Goal: Information Seeking & Learning: Learn about a topic

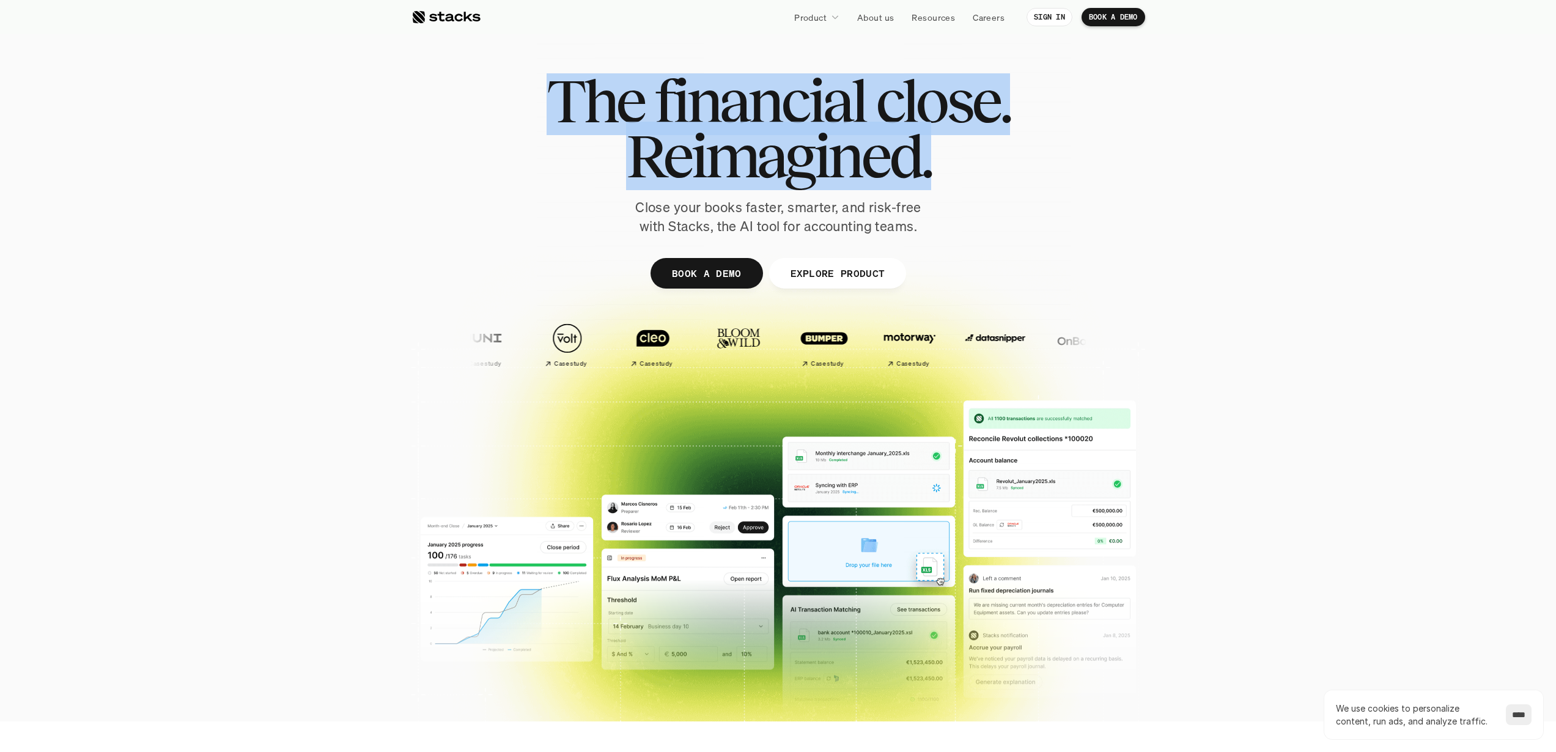
drag, startPoint x: 553, startPoint y: 103, endPoint x: 973, endPoint y: 136, distance: 421.4
click at [973, 136] on div "The financial close. Reimagined." at bounding box center [778, 128] width 463 height 110
copy div "The financial close. Reimagined."
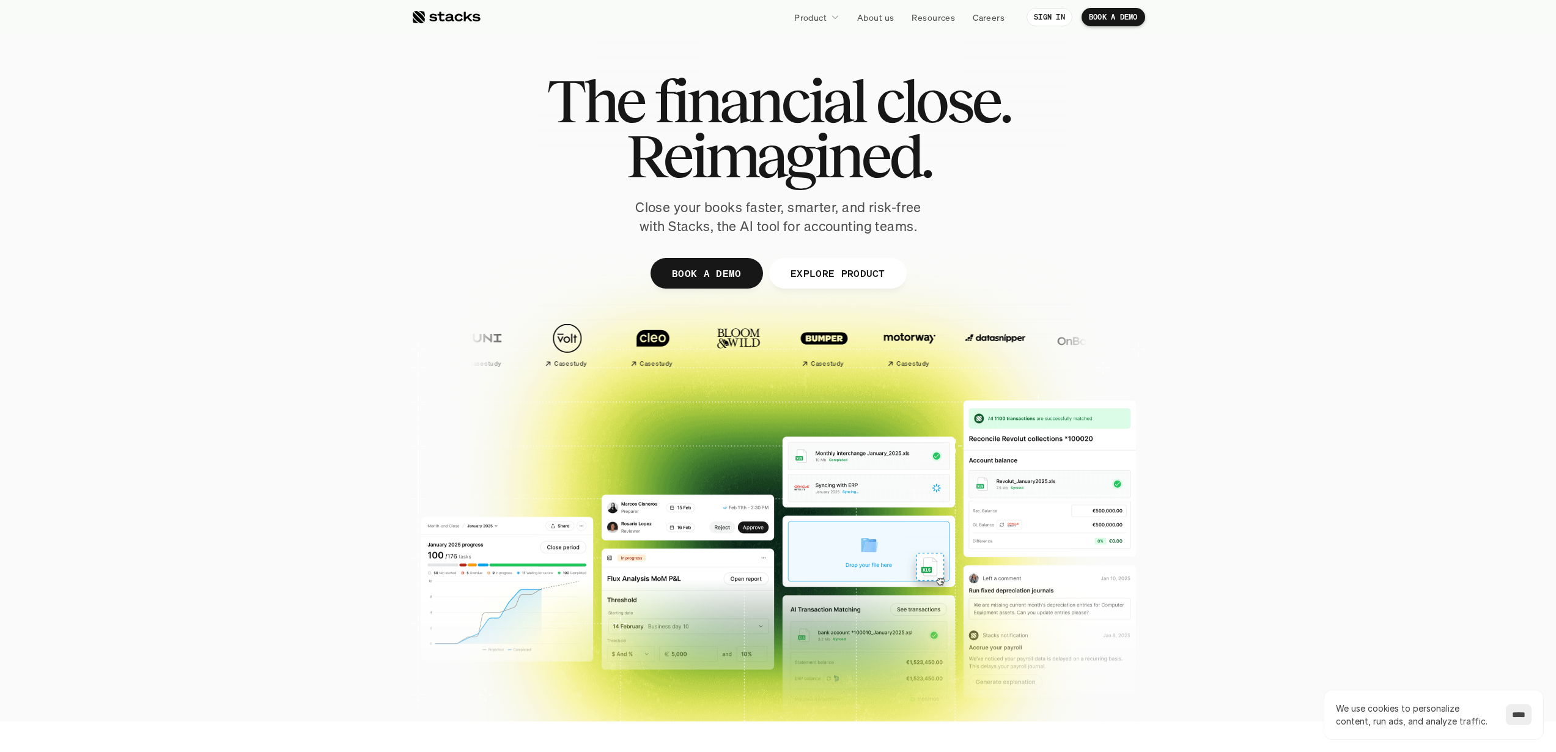
click at [654, 204] on p "Close your books faster, smarter, and risk-free with Stacks, the AI tool for ac…" at bounding box center [778, 217] width 306 height 38
drag, startPoint x: 654, startPoint y: 204, endPoint x: 917, endPoint y: 227, distance: 263.9
click at [917, 227] on p "Close your books faster, smarter, and risk-free with Stacks, the AI tool for ac…" at bounding box center [778, 217] width 306 height 38
copy p "Close your books faster, smarter, and risk-free with Stacks, the AI tool for ac…"
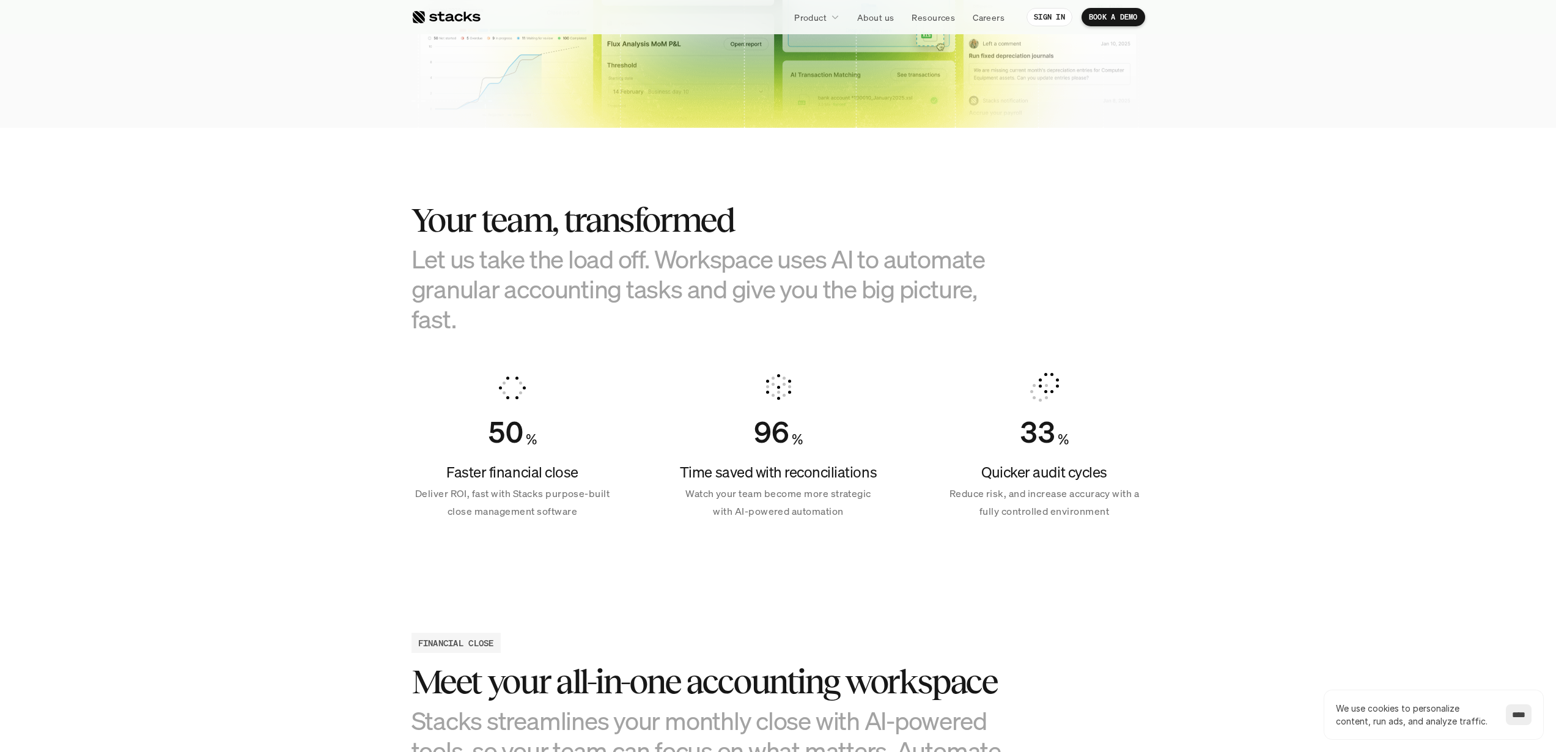
scroll to position [594, 0]
drag, startPoint x: 414, startPoint y: 220, endPoint x: 739, endPoint y: 215, distance: 324.7
click at [739, 215] on h2 "Your team, transformed" at bounding box center [716, 220] width 611 height 38
copy h2 "Your team, transformed"
click at [414, 256] on h3 "Let us take the load off. Workspace uses AI to automate granular accounting tas…" at bounding box center [716, 288] width 611 height 90
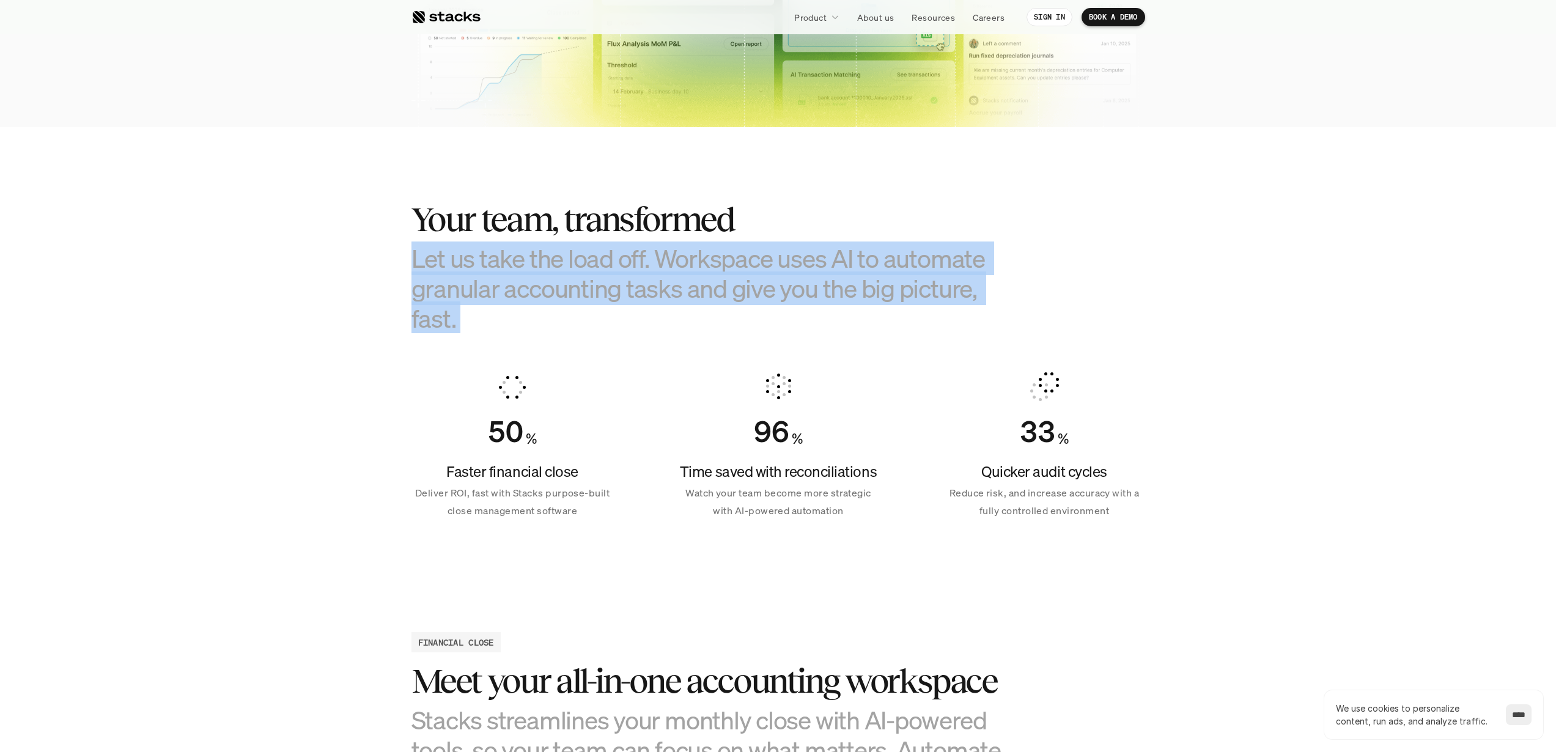
drag, startPoint x: 414, startPoint y: 256, endPoint x: 497, endPoint y: 337, distance: 115.9
click at [497, 337] on section "Your team, transformed Let us take the load off. Workspace uses AI to automate …" at bounding box center [778, 355] width 1556 height 456
copy section "Let us take the load off. Workspace uses AI to automate granular accounting tas…"
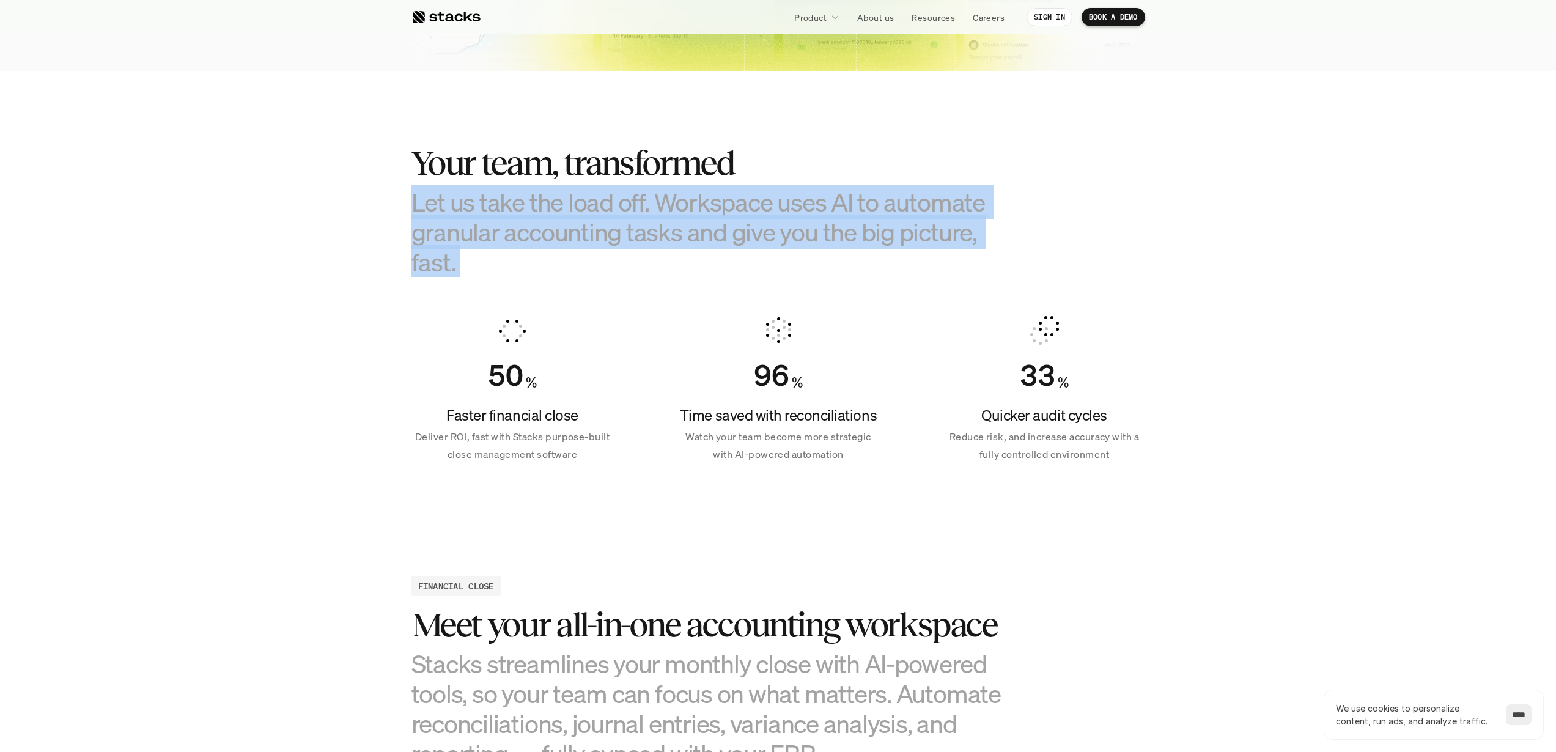
scroll to position [677, 0]
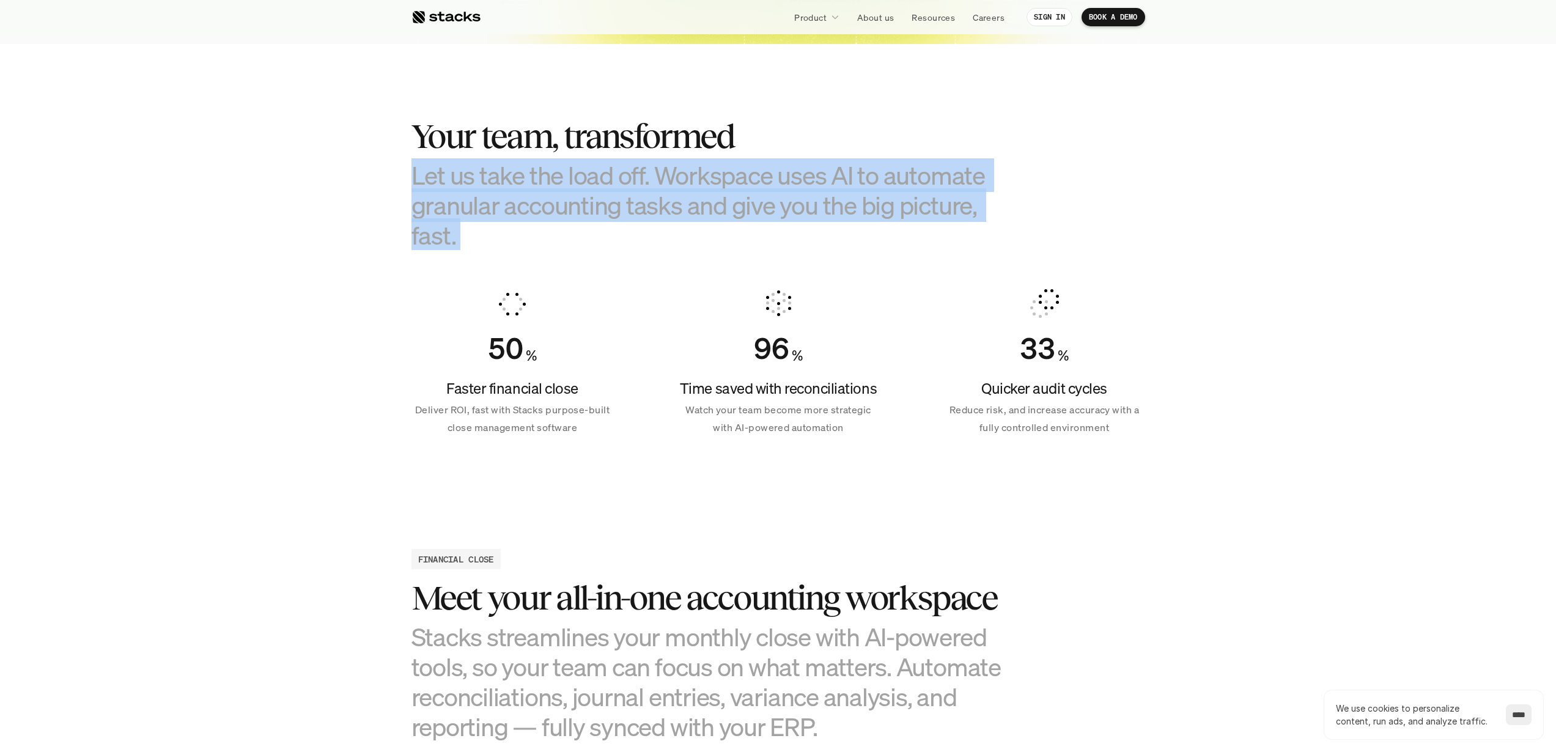
click at [383, 284] on section "Your team, transformed Let us take the load off. Workspace uses AI to automate …" at bounding box center [778, 272] width 1556 height 456
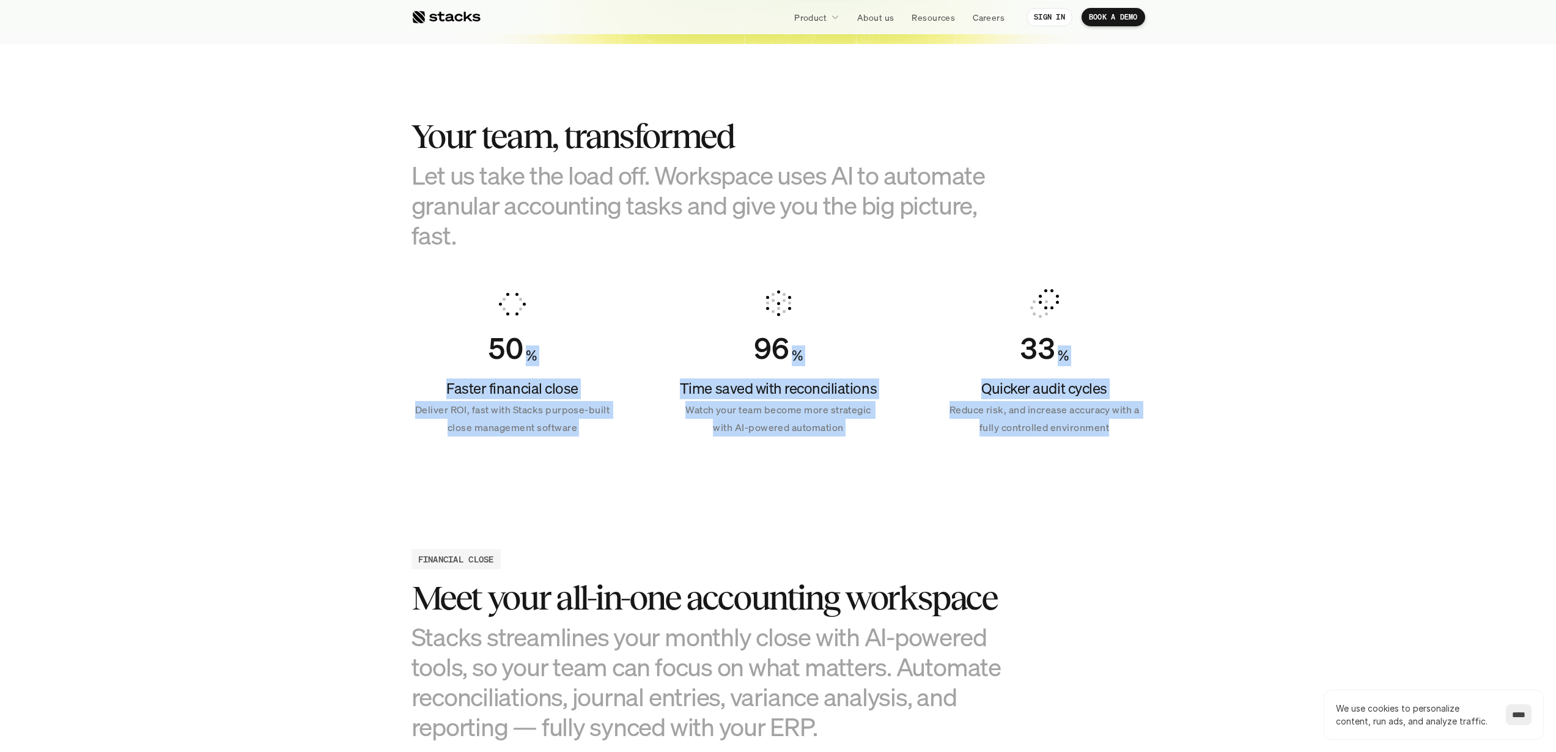
drag, startPoint x: 326, startPoint y: 297, endPoint x: 1149, endPoint y: 421, distance: 832.3
click at [1149, 421] on section "Your team, transformed Let us take the load off. Workspace uses AI to automate …" at bounding box center [778, 272] width 1556 height 456
copy div "% Faster financial close Deliver ROI, fast with Stacks purpose-built close mana…"
click at [497, 418] on p "Deliver ROI, fast with Stacks purpose-built close management software" at bounding box center [512, 418] width 202 height 35
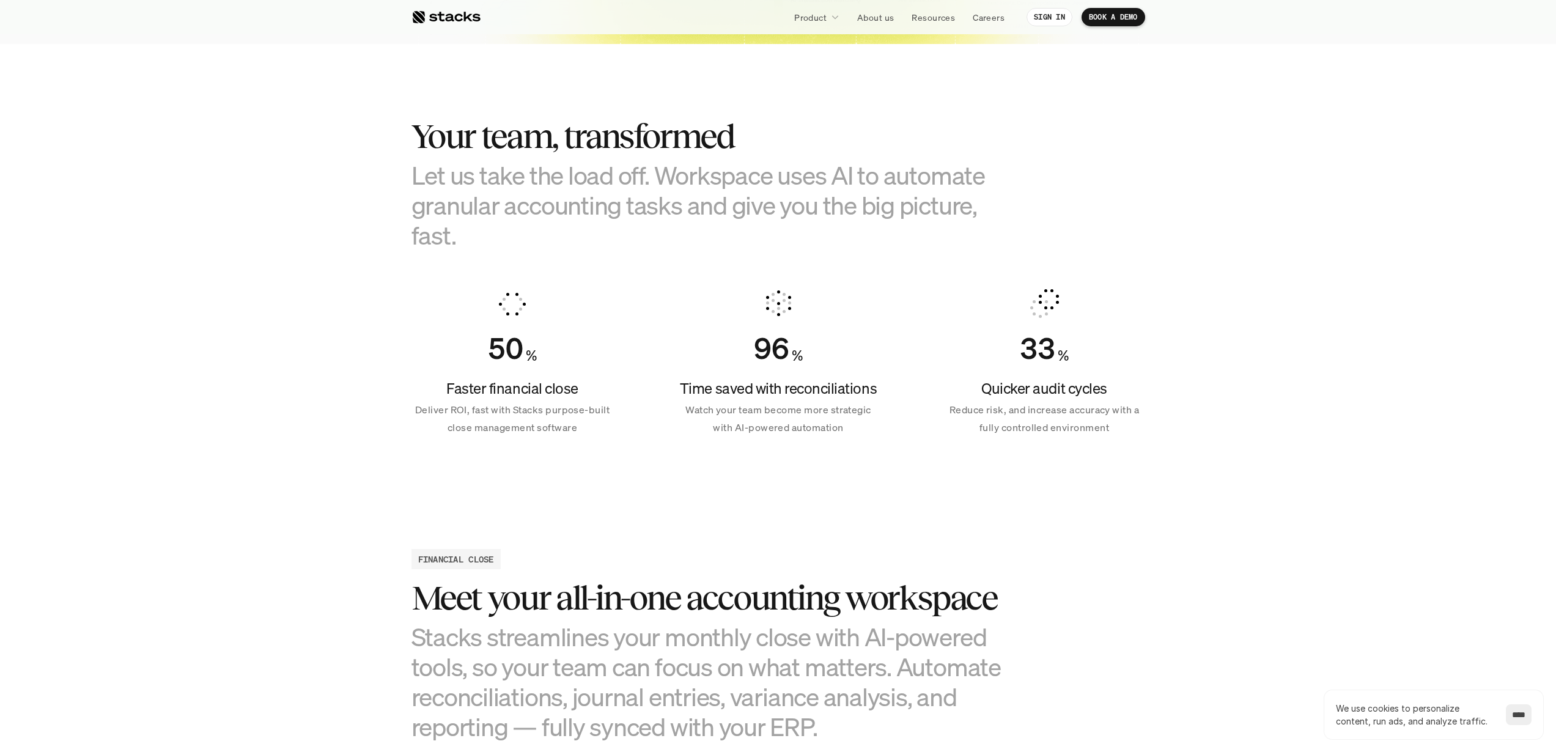
click at [431, 410] on p "Deliver ROI, fast with Stacks purpose-built close management software" at bounding box center [512, 418] width 202 height 35
drag, startPoint x: 431, startPoint y: 410, endPoint x: 585, endPoint y: 426, distance: 154.9
click at [585, 426] on p "Deliver ROI, fast with Stacks purpose-built close management software" at bounding box center [512, 418] width 202 height 35
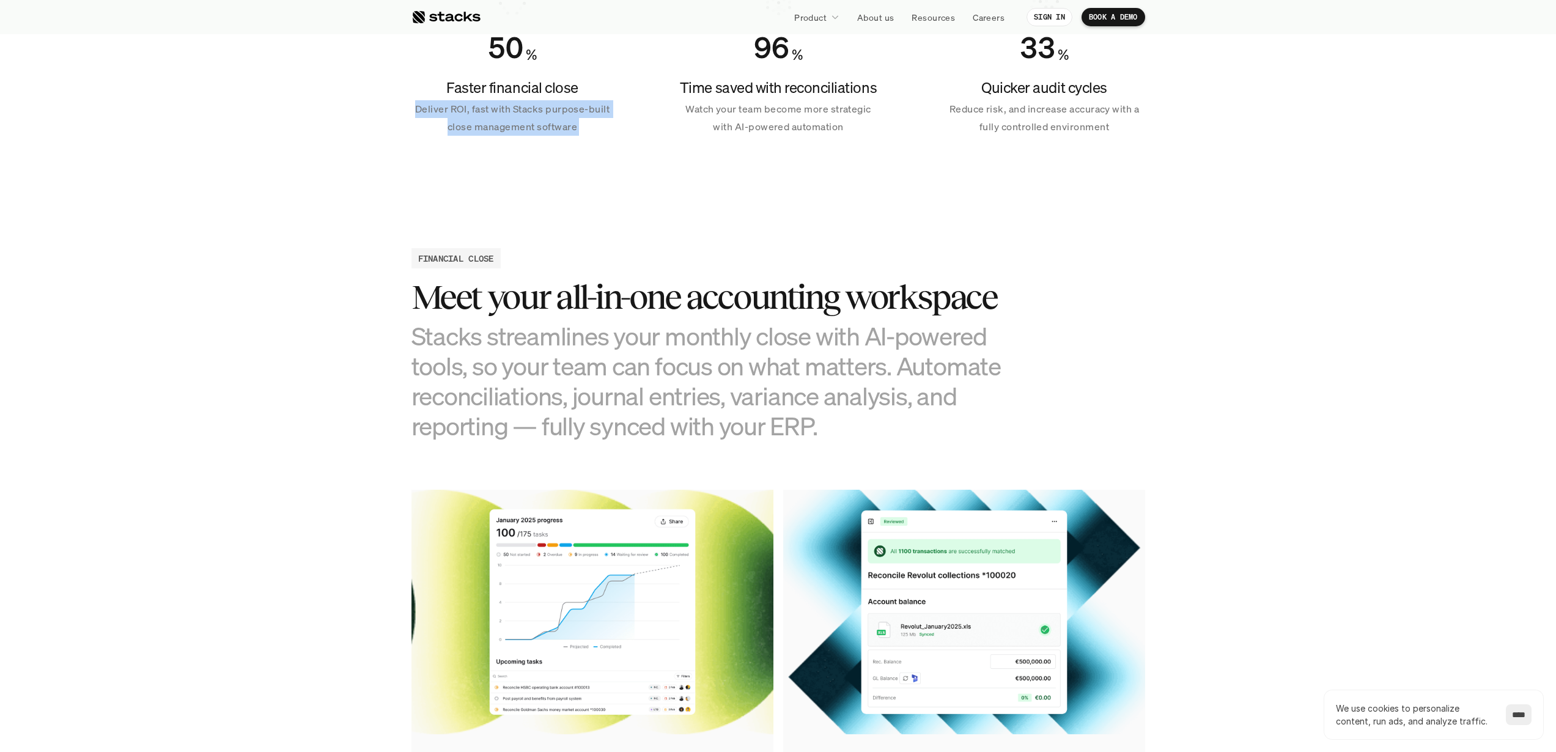
scroll to position [994, 0]
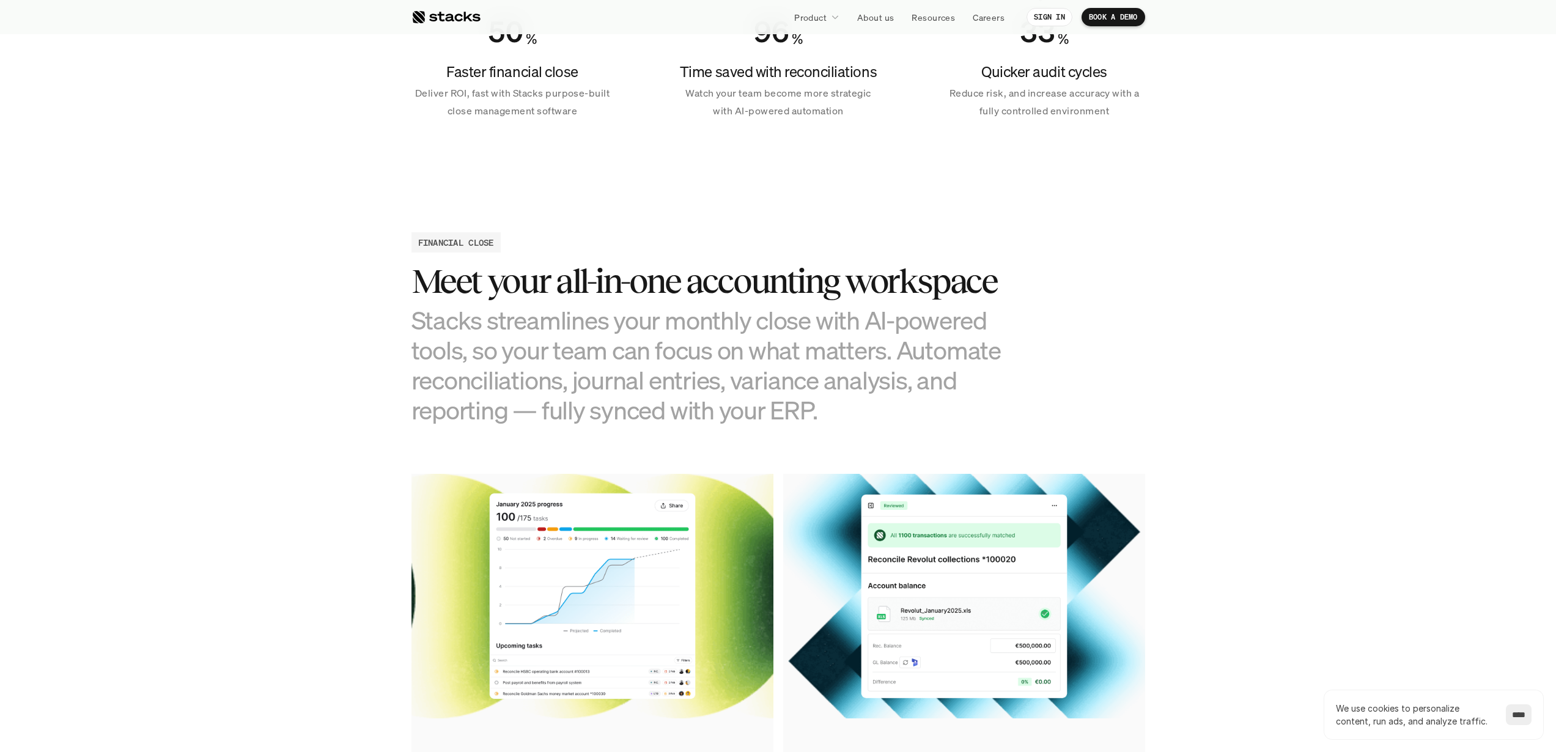
click at [414, 281] on h3 "Meet your all-in-one accounting workspace" at bounding box center [716, 281] width 611 height 38
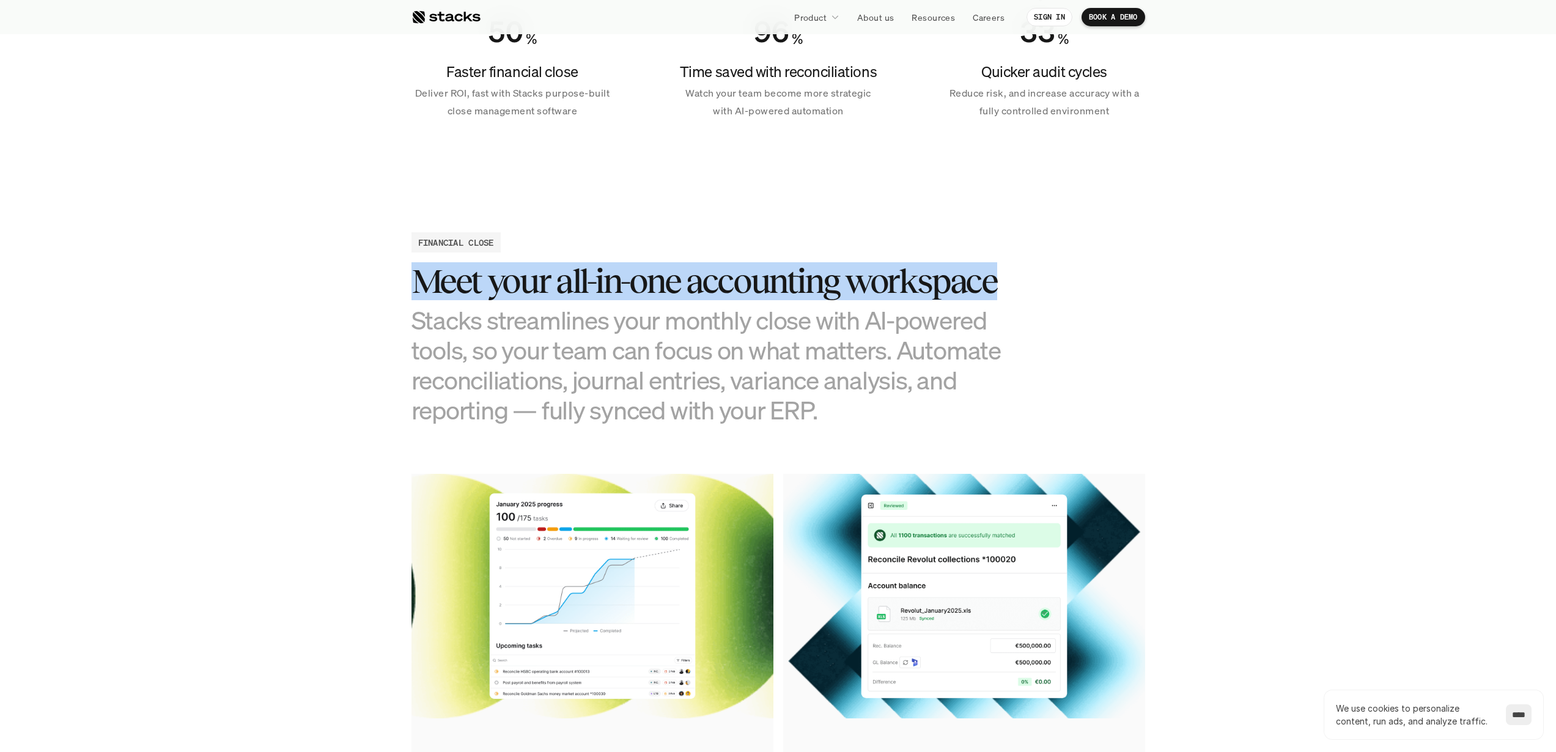
drag, startPoint x: 414, startPoint y: 281, endPoint x: 979, endPoint y: 284, distance: 565.6
click at [979, 284] on h3 "Meet your all-in-one accounting workspace" at bounding box center [716, 281] width 611 height 38
copy h3 "Meet your all-in-one accounting workspace"
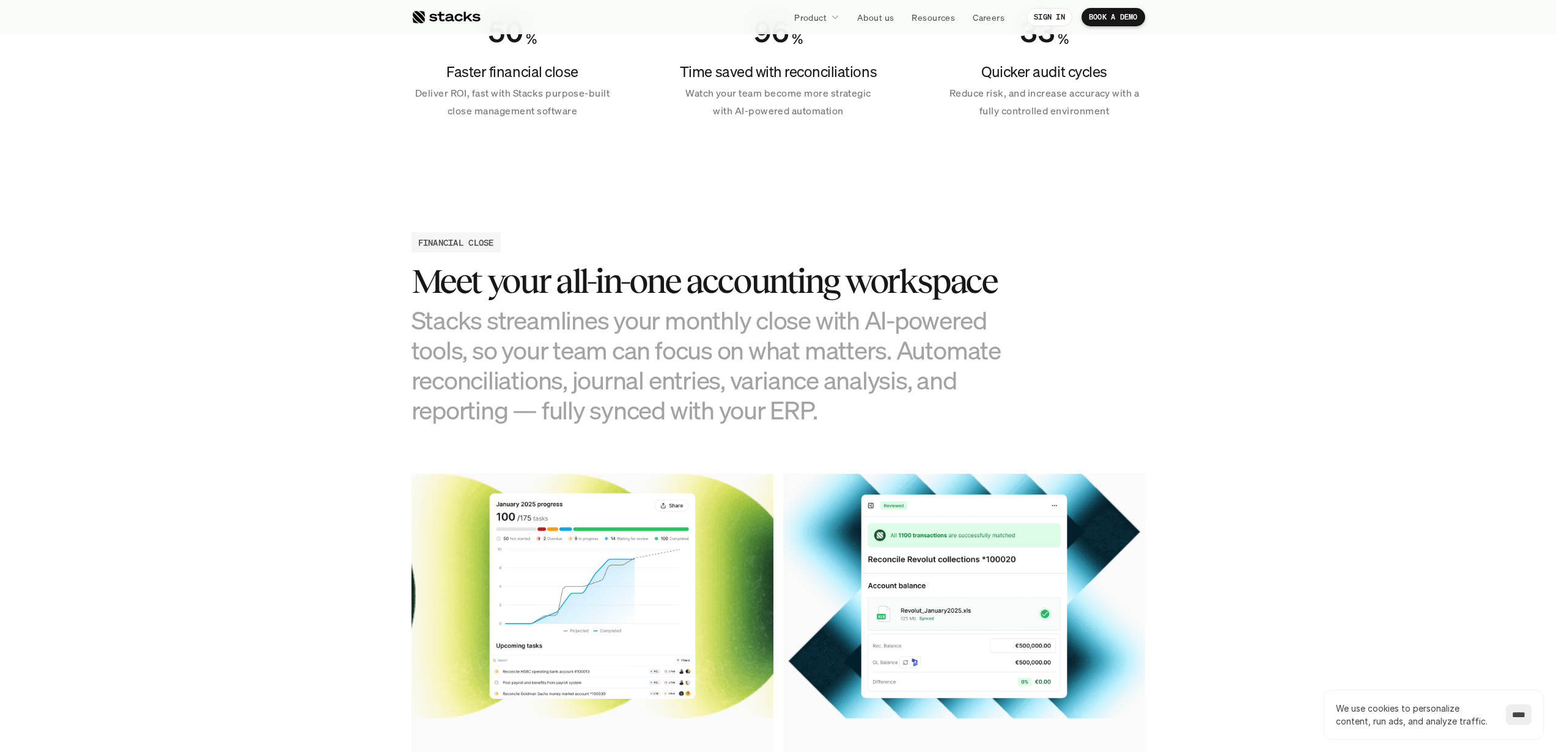
click at [433, 325] on h3 "Stacks streamlines your monthly close with AI-powered tools, so your team can f…" at bounding box center [716, 365] width 611 height 120
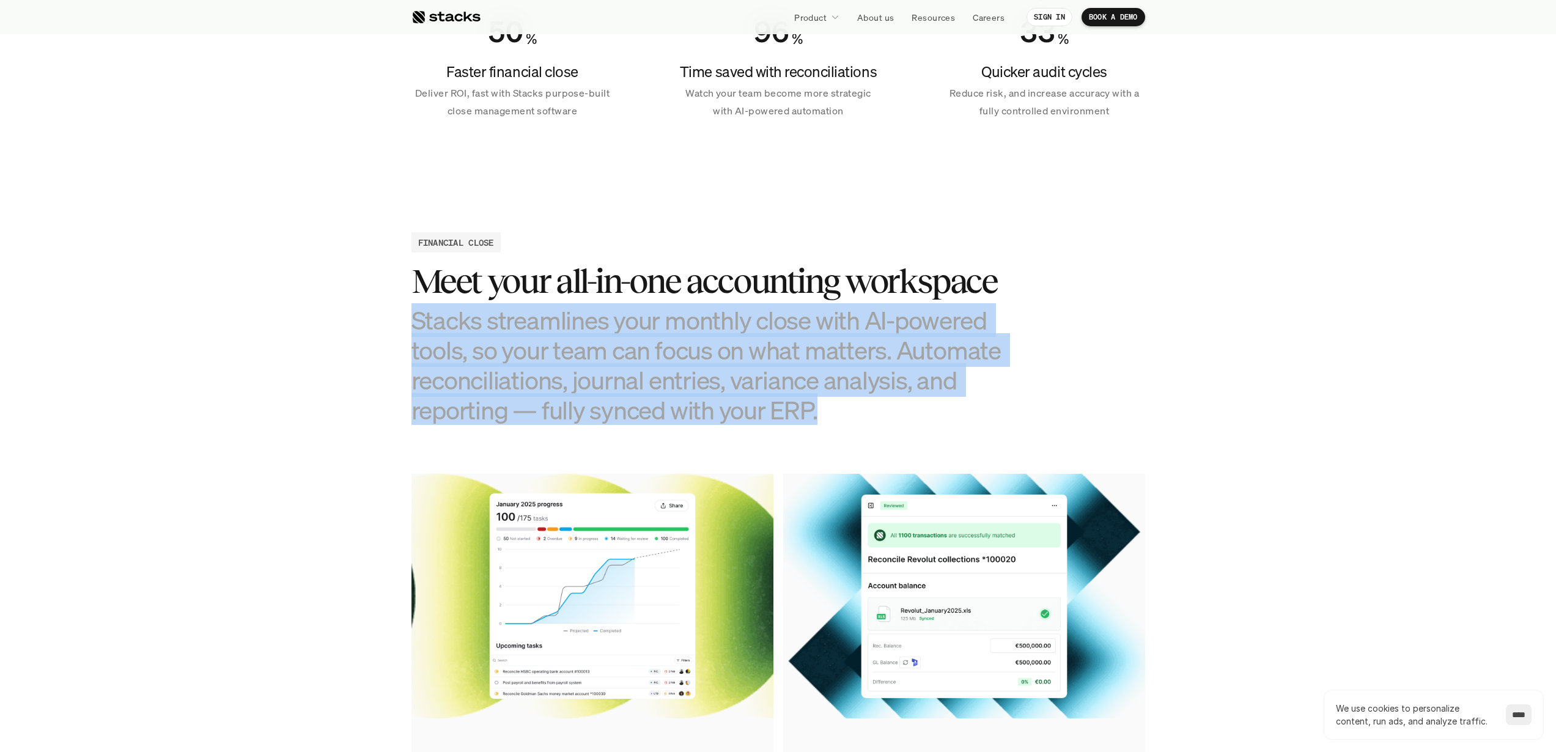
drag, startPoint x: 433, startPoint y: 325, endPoint x: 811, endPoint y: 413, distance: 387.2
click at [811, 413] on h3 "Stacks streamlines your monthly close with AI-powered tools, so your team can f…" at bounding box center [716, 365] width 611 height 120
copy h3 "Stacks streamlines your monthly close with AI-powered tools, so your team can f…"
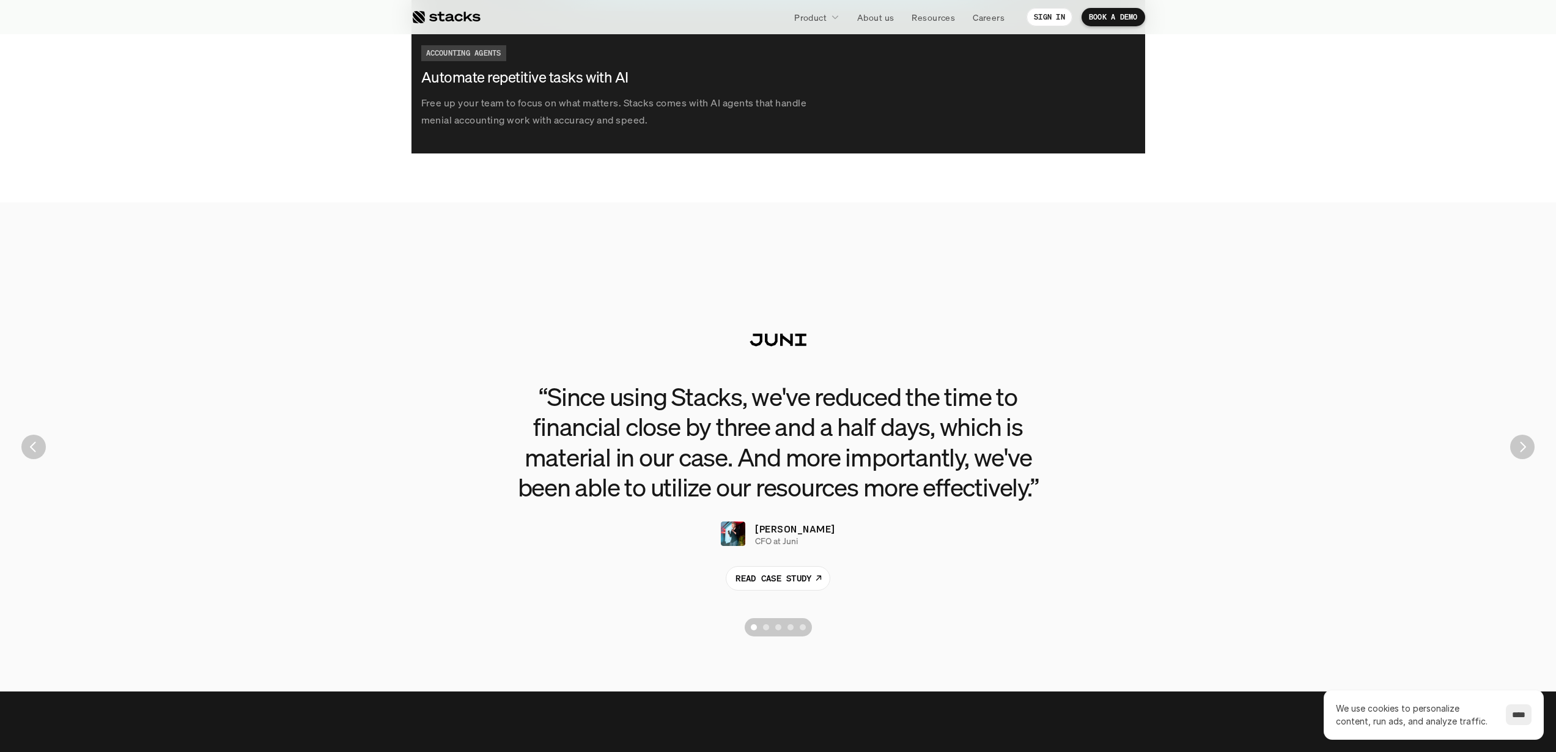
scroll to position [3047, 0]
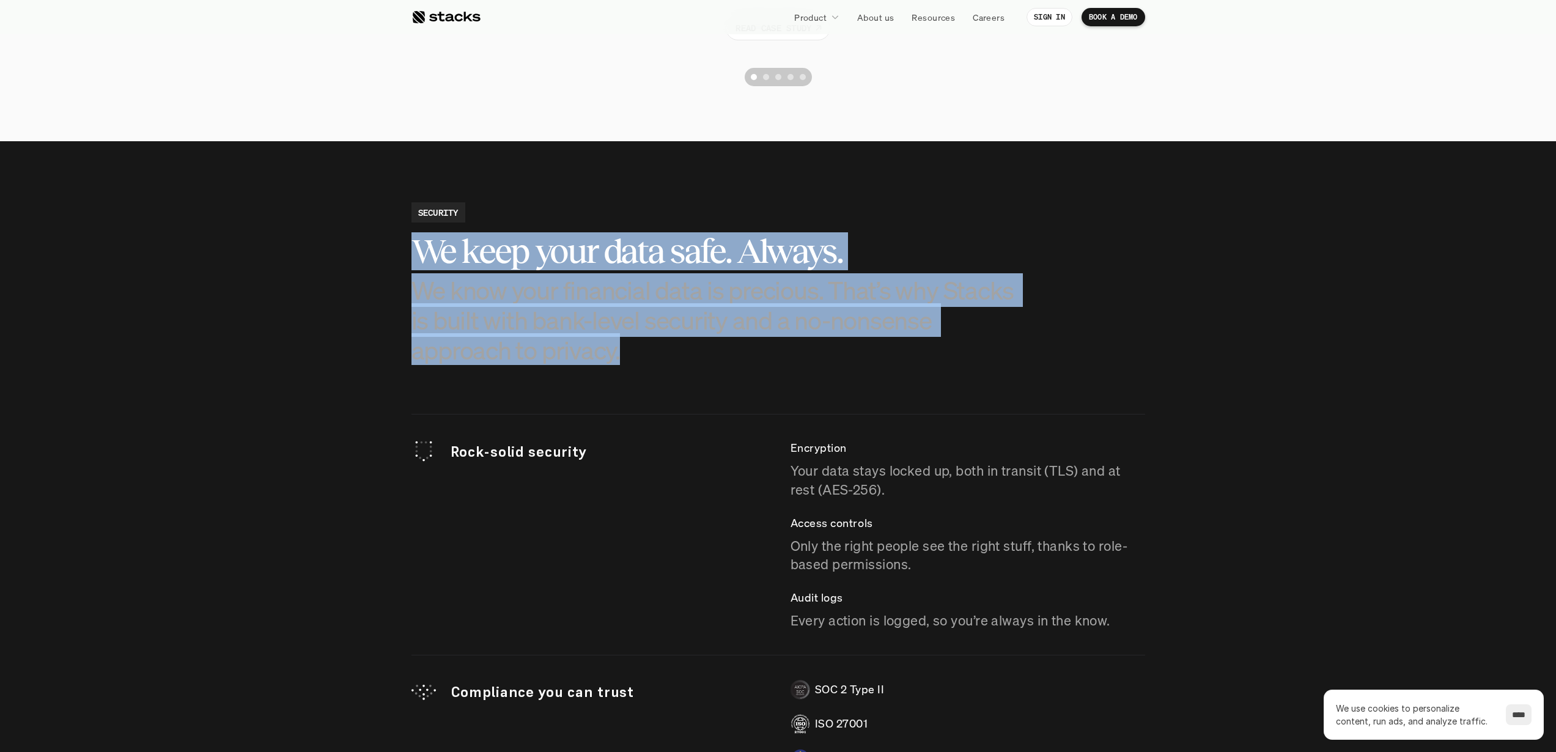
drag, startPoint x: 421, startPoint y: 252, endPoint x: 737, endPoint y: 354, distance: 331.6
click at [737, 354] on div "We keep your data safe. Always. We know your financial data is precious. That’s…" at bounding box center [716, 298] width 611 height 133
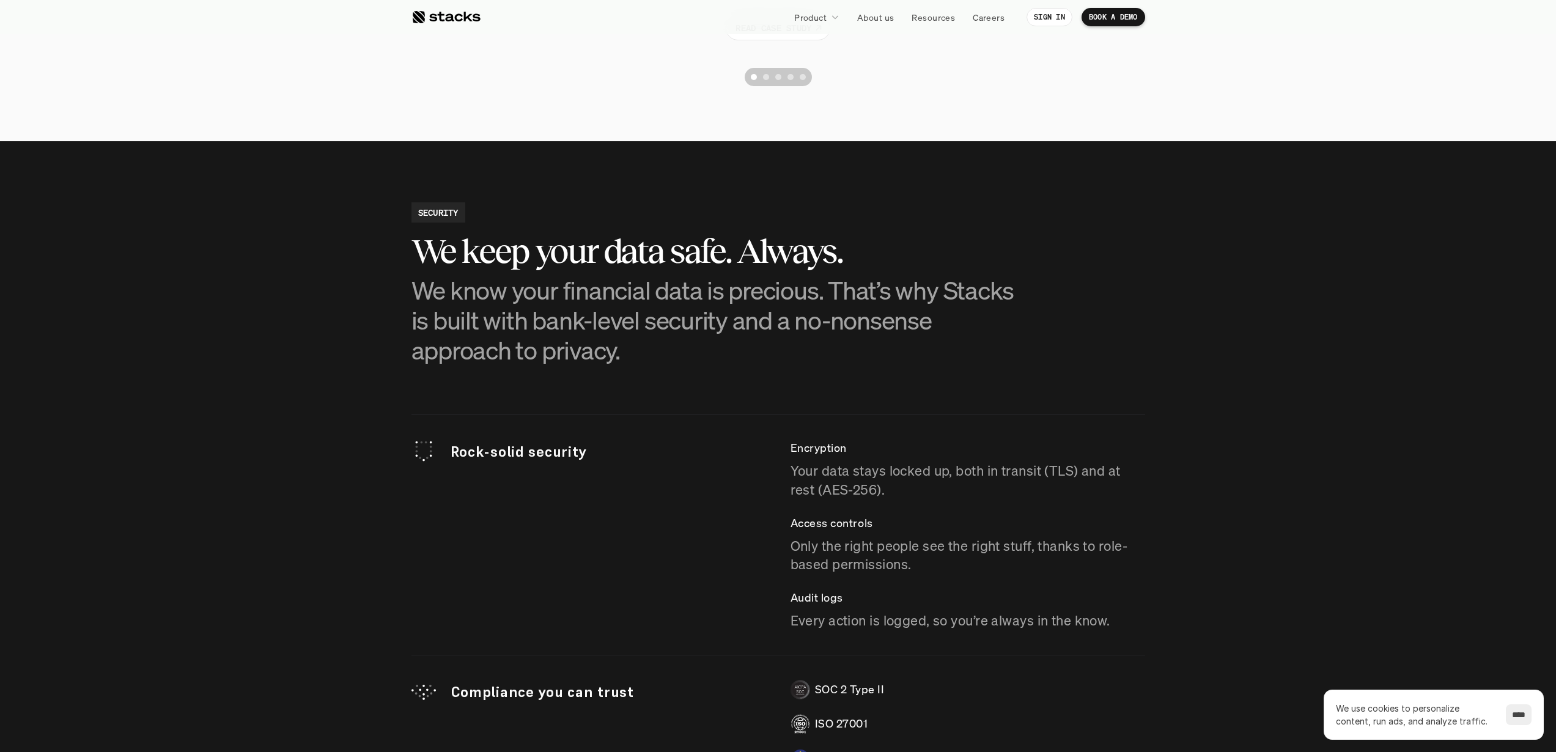
click at [193, 388] on section "SECURITY We keep your data safe. Always. We know your financial data is preciou…" at bounding box center [778, 564] width 1556 height 847
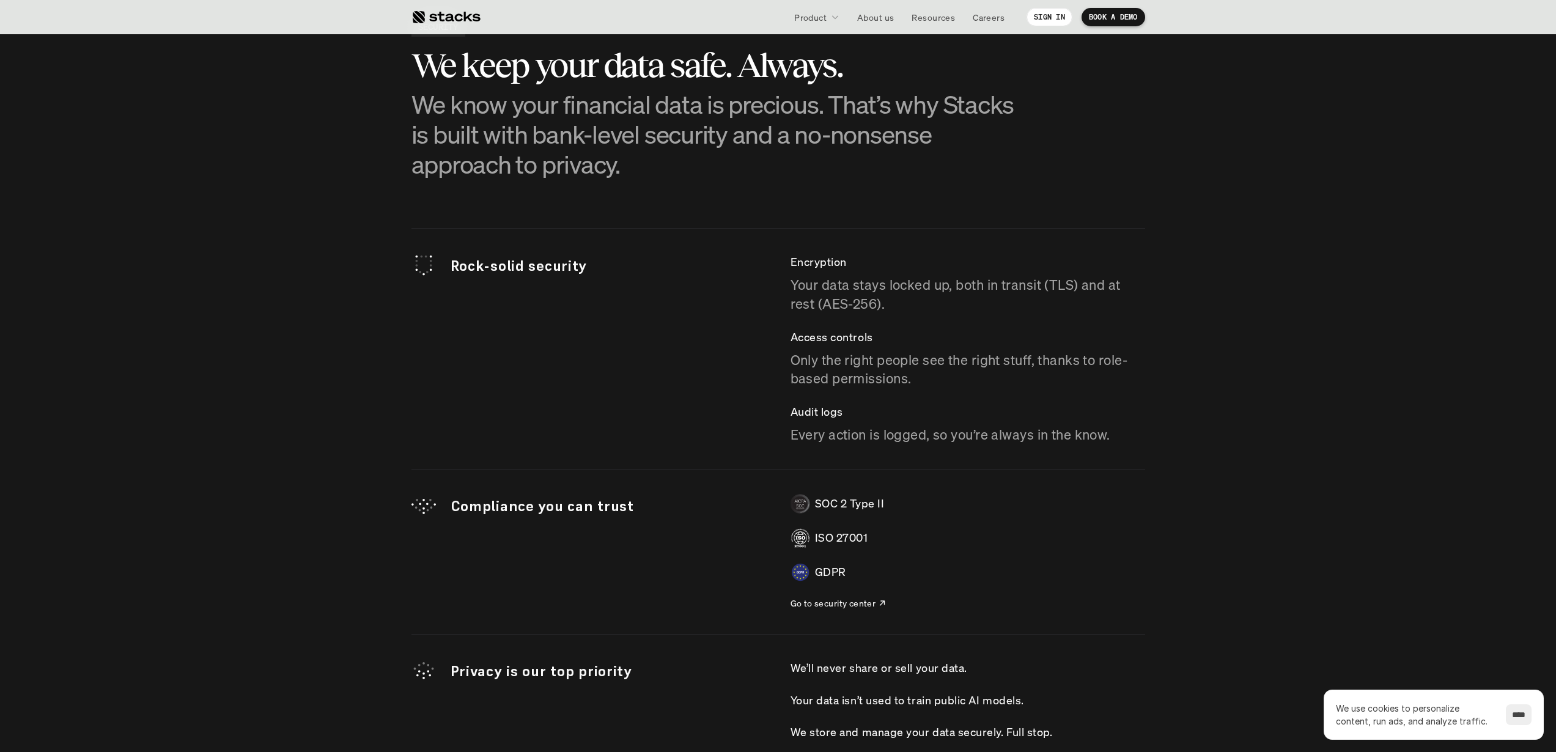
scroll to position [3080, 0]
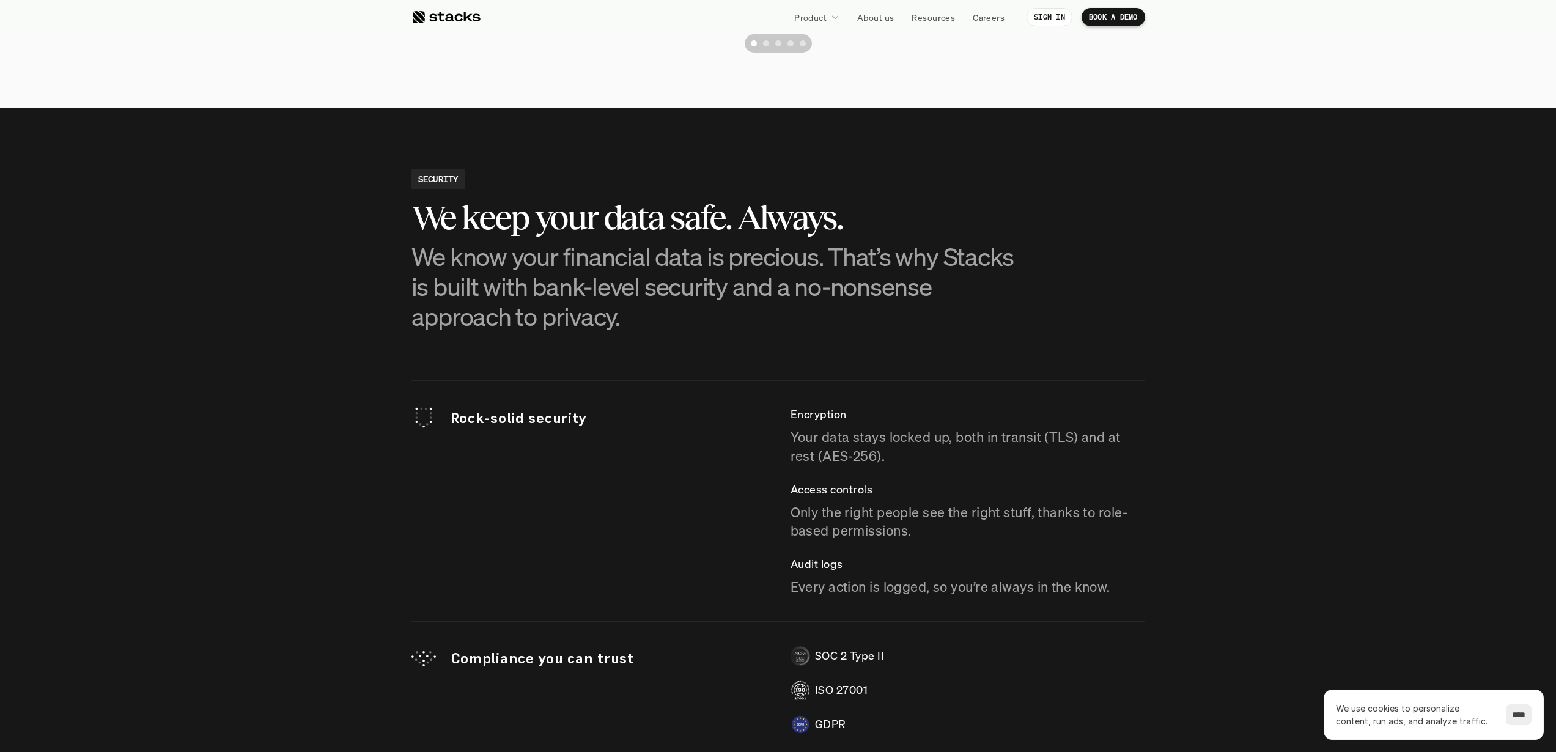
click at [422, 259] on p "We know your financial data is precious. That’s why Stacks is built with bank-l…" at bounding box center [716, 287] width 611 height 90
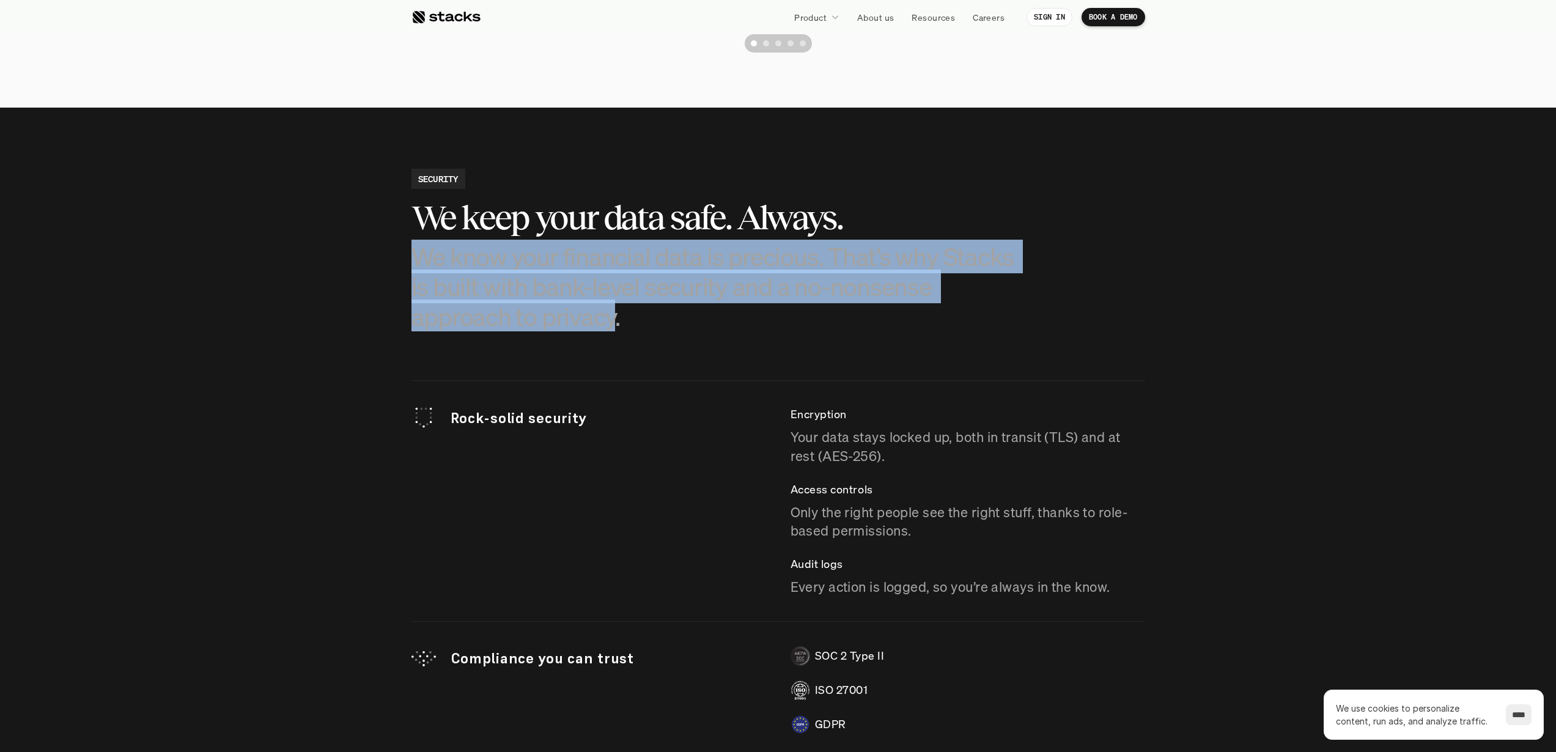
drag, startPoint x: 422, startPoint y: 259, endPoint x: 589, endPoint y: 322, distance: 179.2
click at [589, 322] on p "We know your financial data is precious. That’s why Stacks is built with bank-l…" at bounding box center [716, 287] width 611 height 90
copy p "We know your financial data is precious. That’s why Stacks is built with bank-l…"
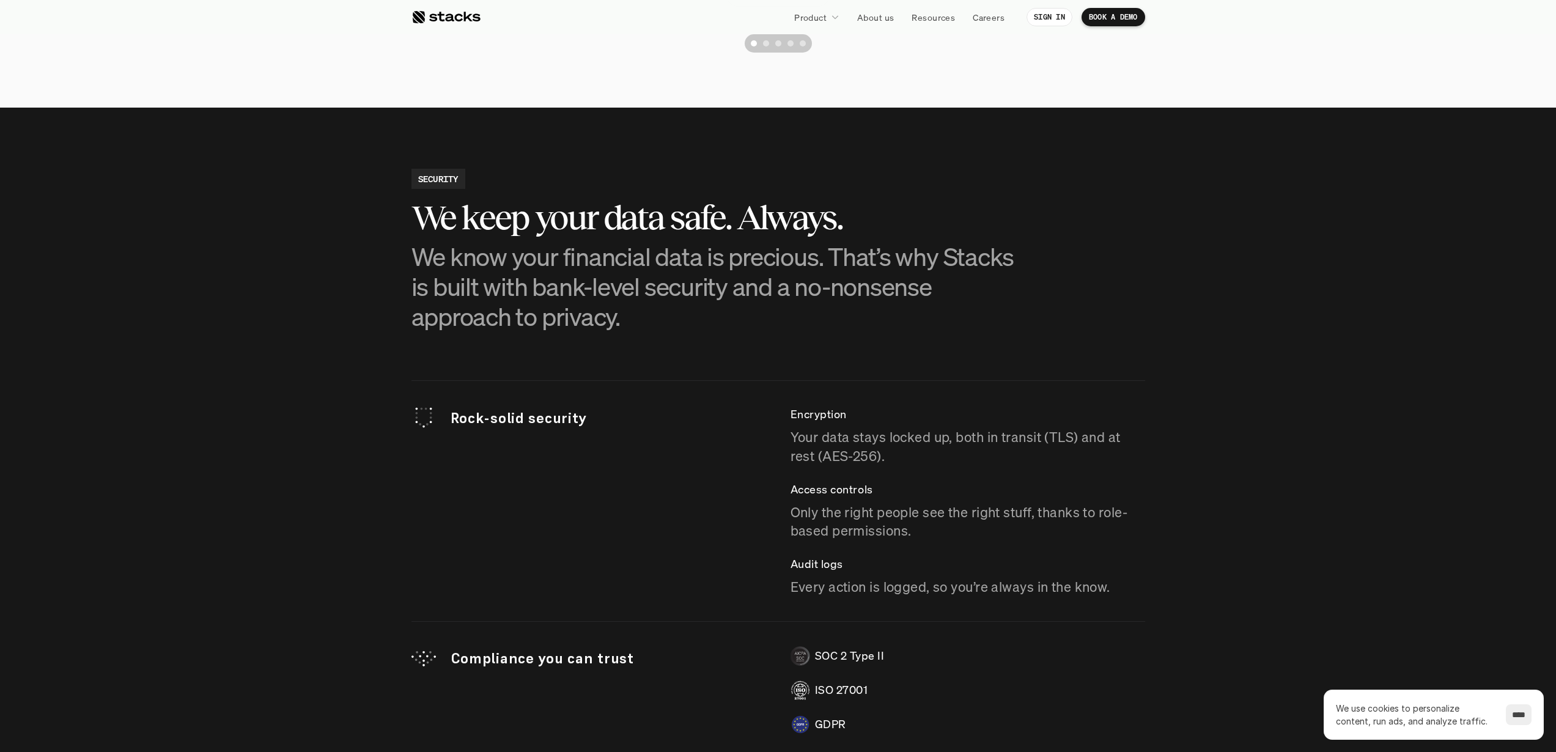
click at [249, 410] on section "SECURITY We keep your data safe. Always. We know your financial data is preciou…" at bounding box center [778, 531] width 1556 height 847
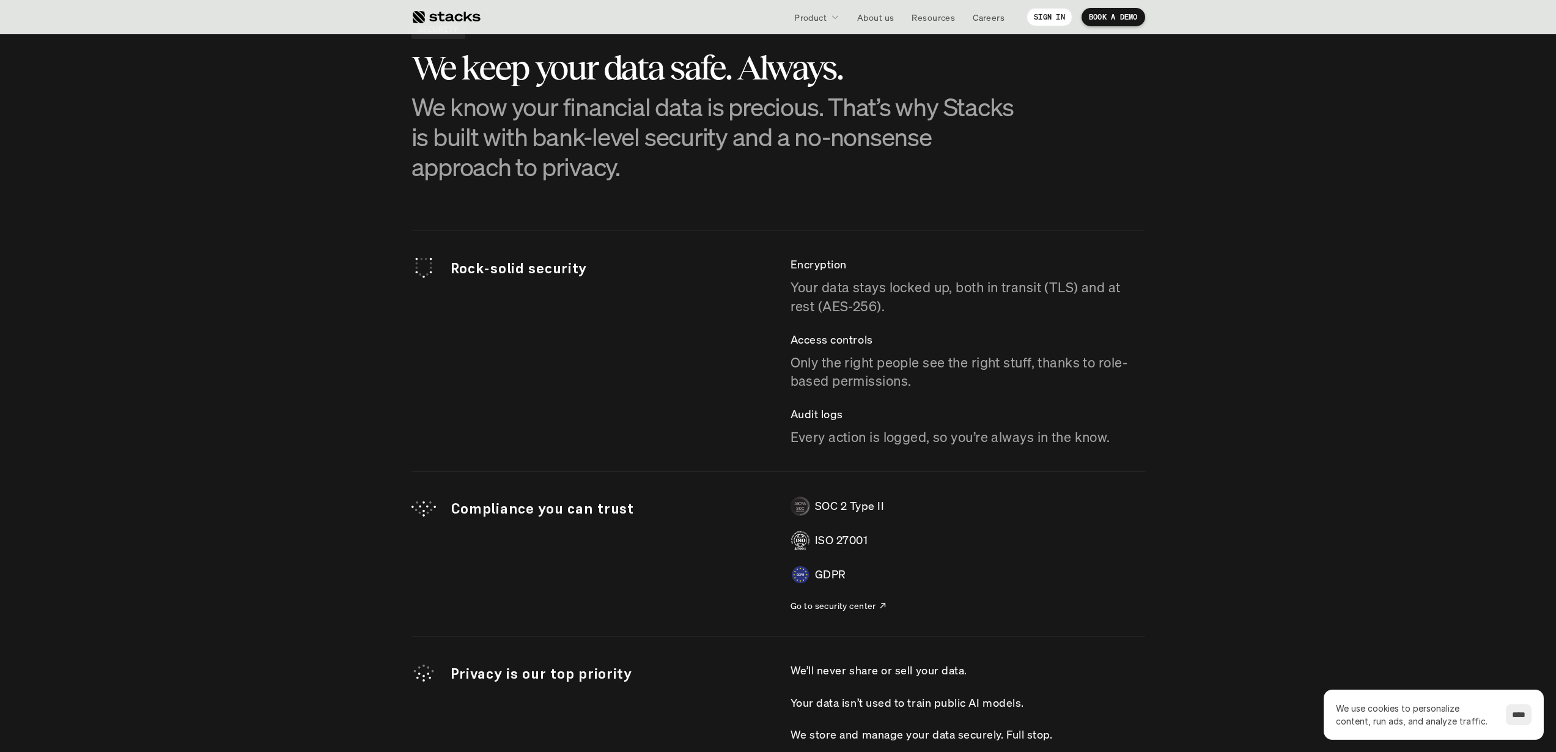
scroll to position [3228, 0]
click at [459, 271] on p "Rock-solid security" at bounding box center [608, 270] width 315 height 21
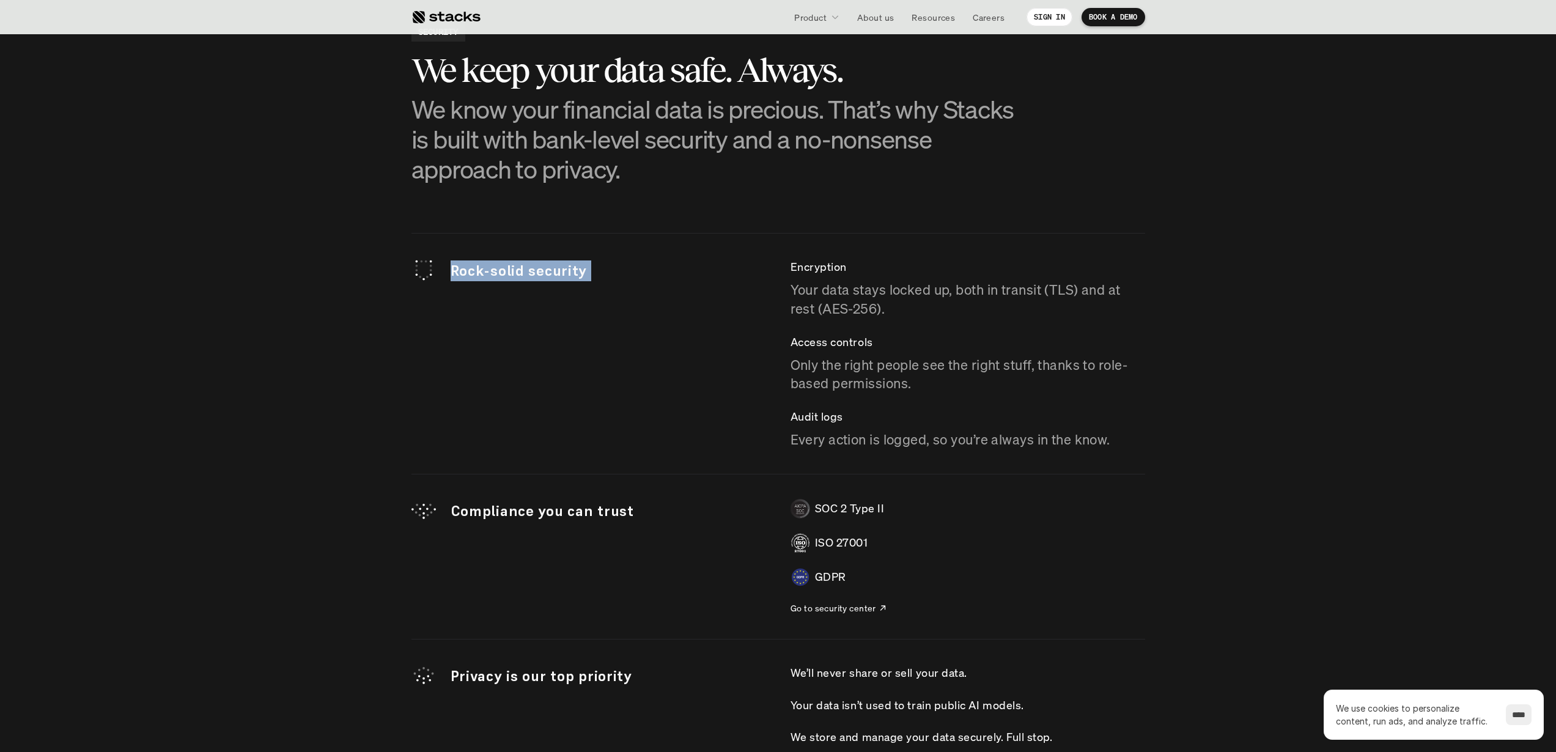
drag, startPoint x: 459, startPoint y: 271, endPoint x: 619, endPoint y: 271, distance: 159.6
click at [619, 271] on p "Rock-solid security" at bounding box center [608, 270] width 315 height 21
copy p "Rock-solid security"
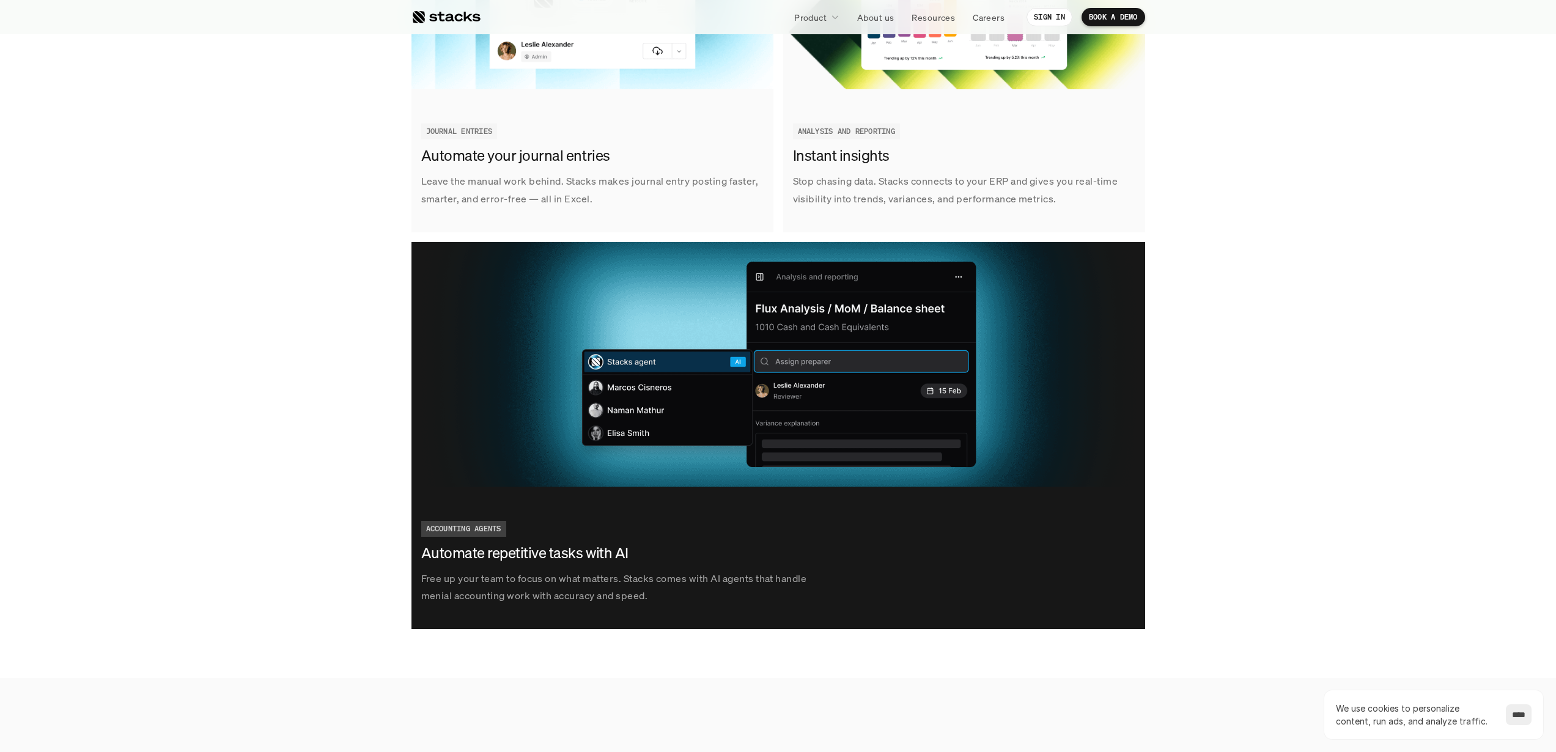
scroll to position [2127, 0]
